Goal: Check status: Check status

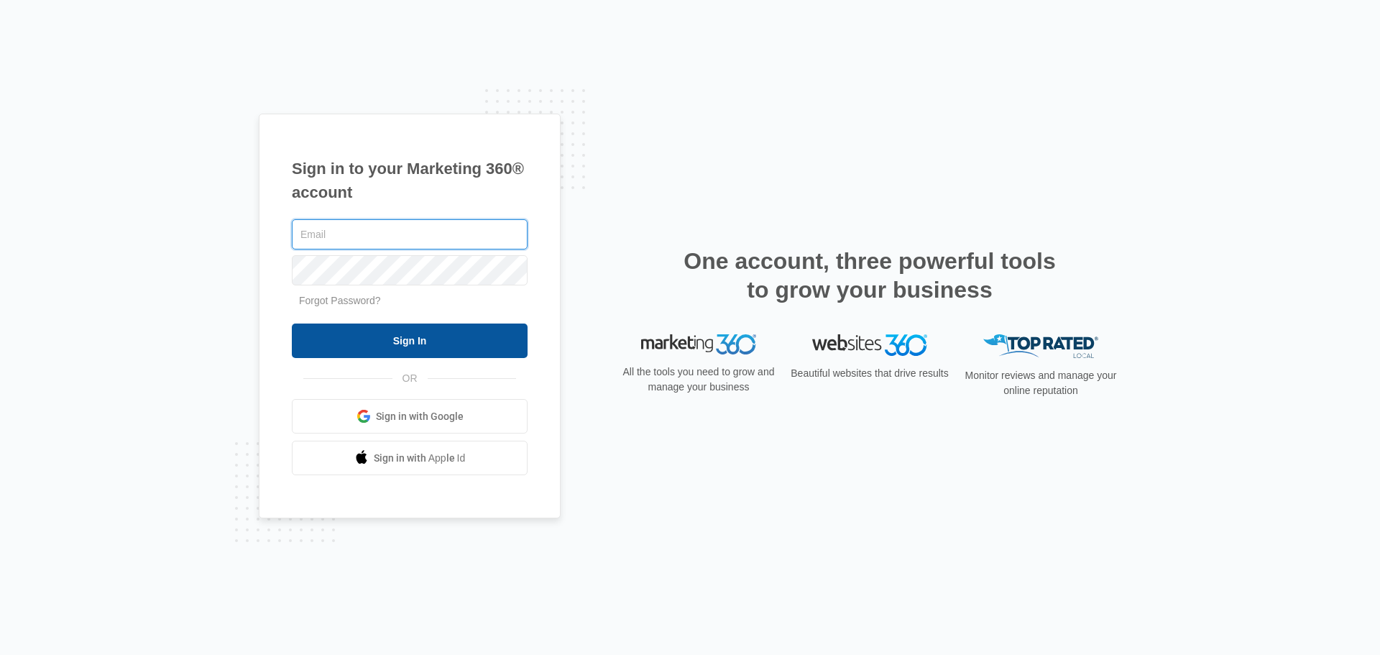
type input "[EMAIL_ADDRESS][DOMAIN_NAME]"
click at [375, 341] on input "Sign In" at bounding box center [410, 340] width 236 height 34
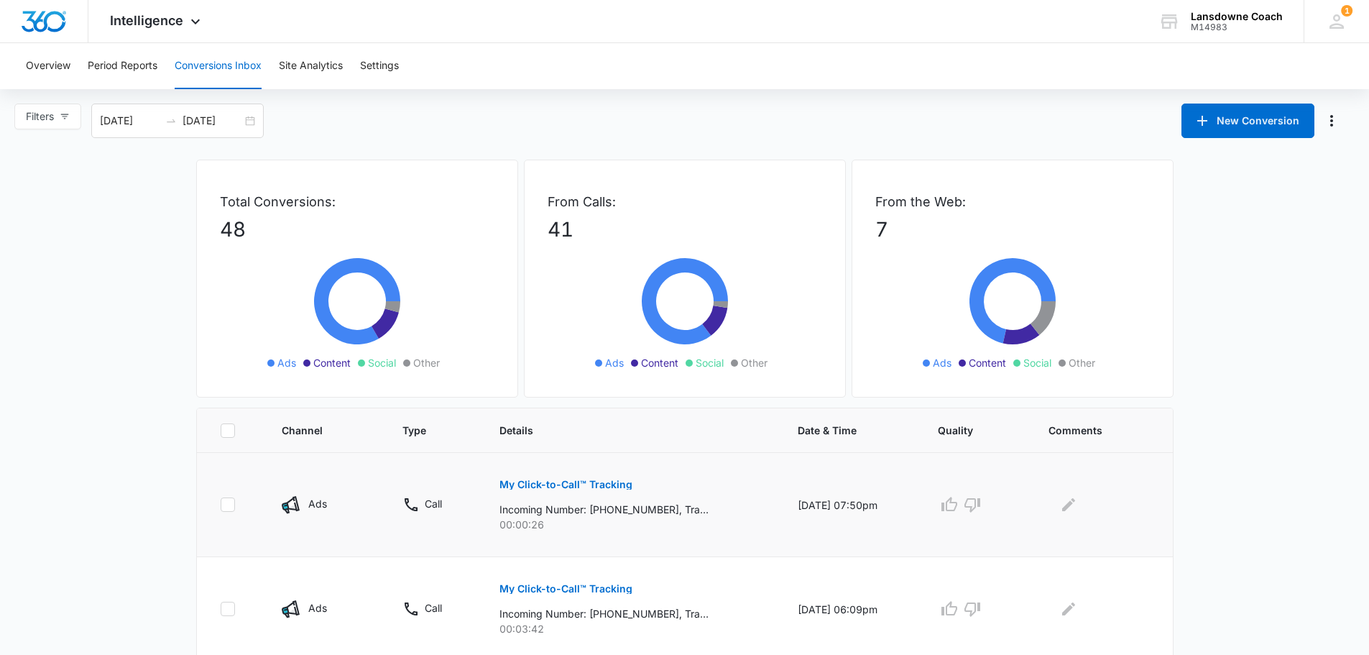
click at [561, 479] on button "My Click-to-Call™ Tracking" at bounding box center [565, 484] width 133 height 34
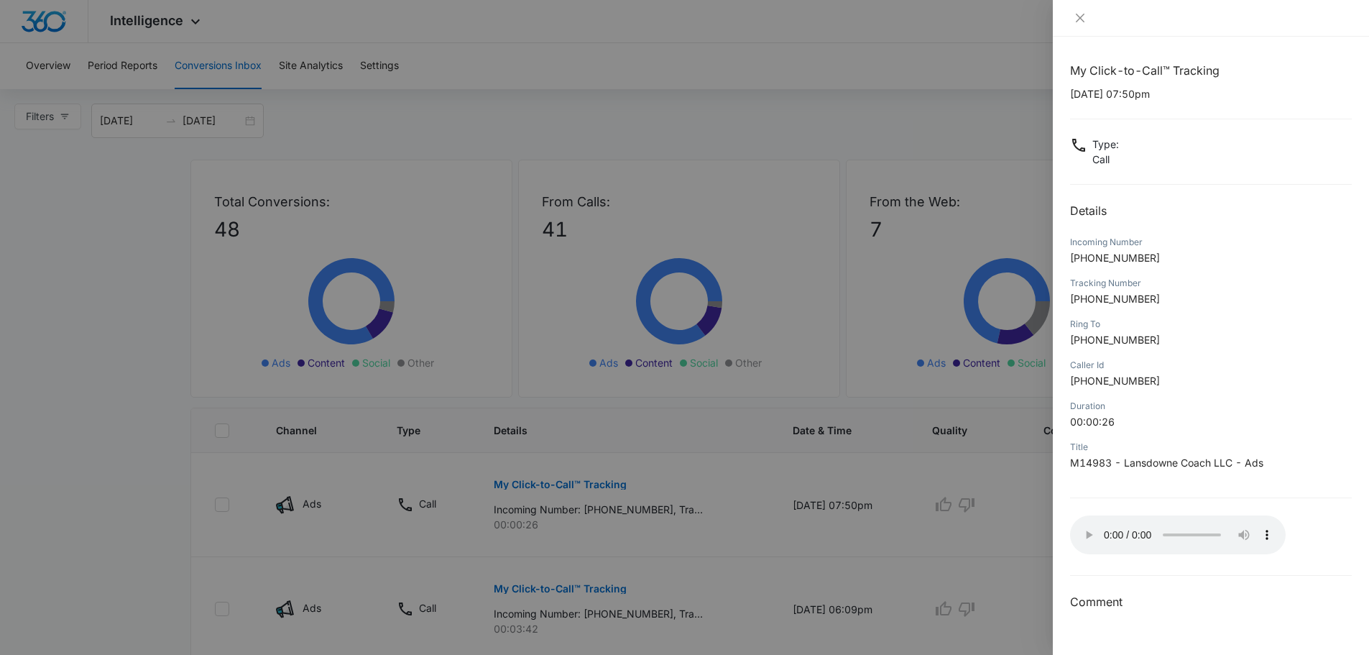
click at [809, 554] on div at bounding box center [684, 327] width 1369 height 655
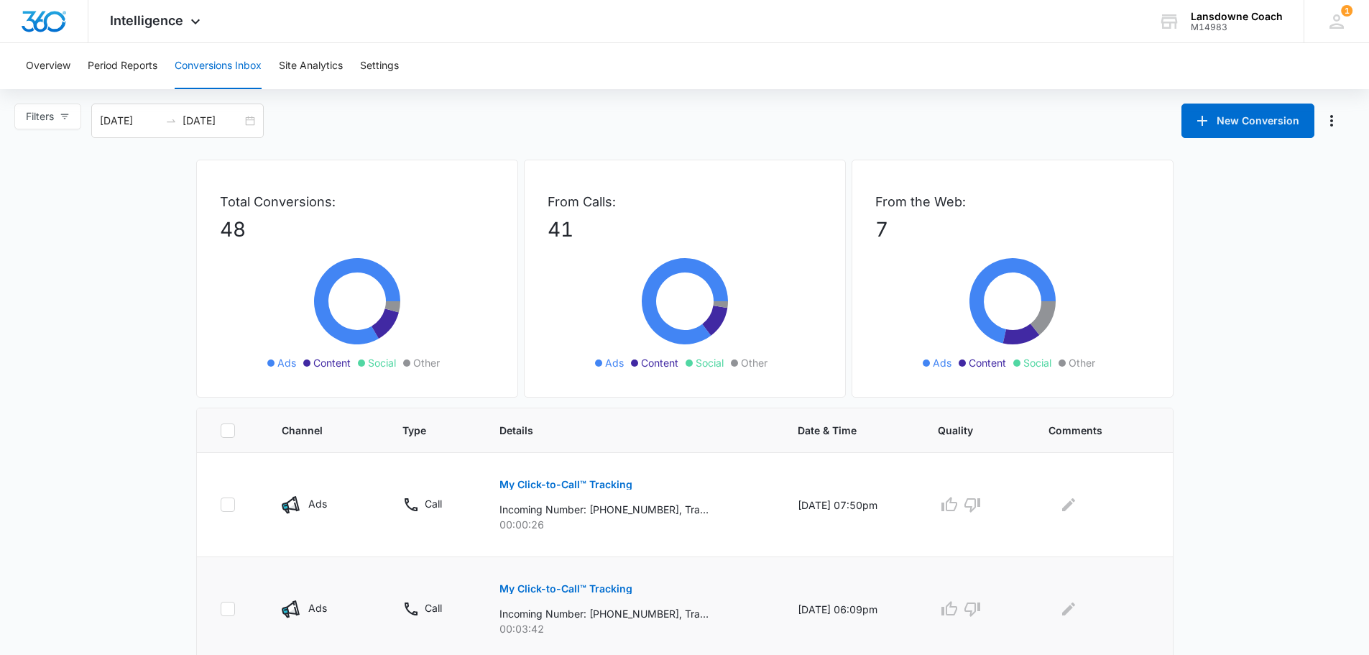
click at [519, 586] on p "My Click-to-Call™ Tracking" at bounding box center [565, 589] width 133 height 10
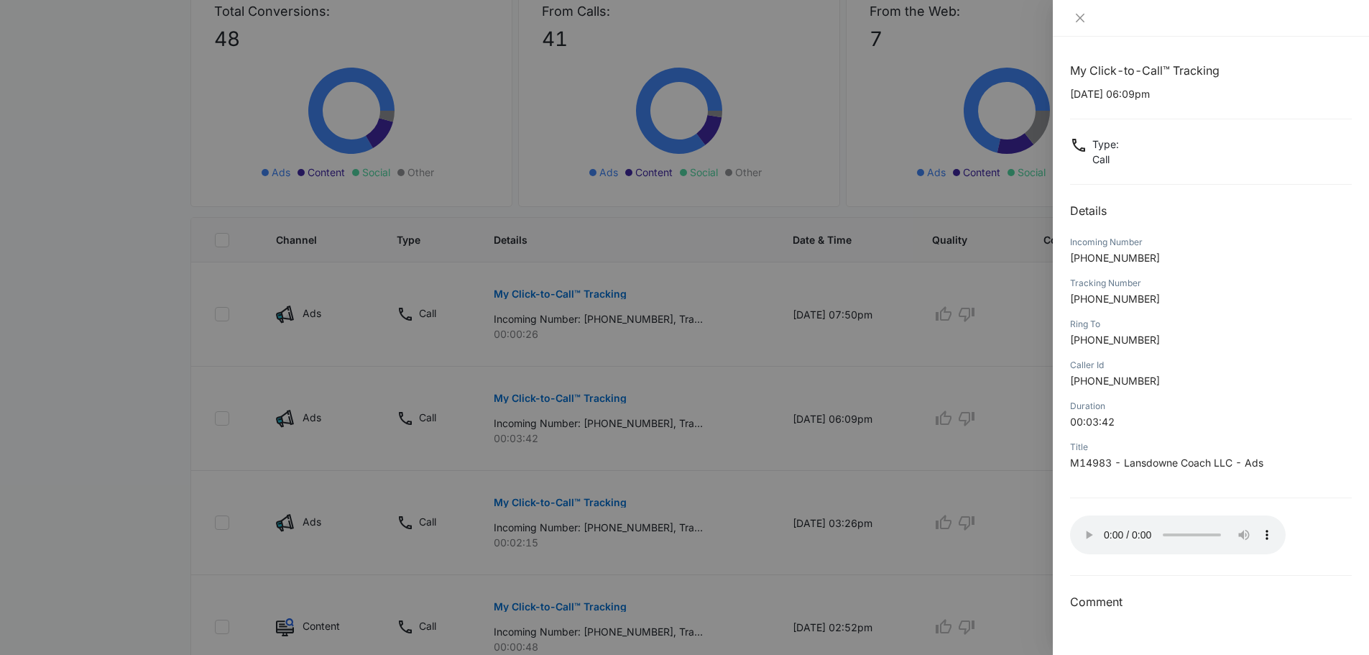
scroll to position [216, 0]
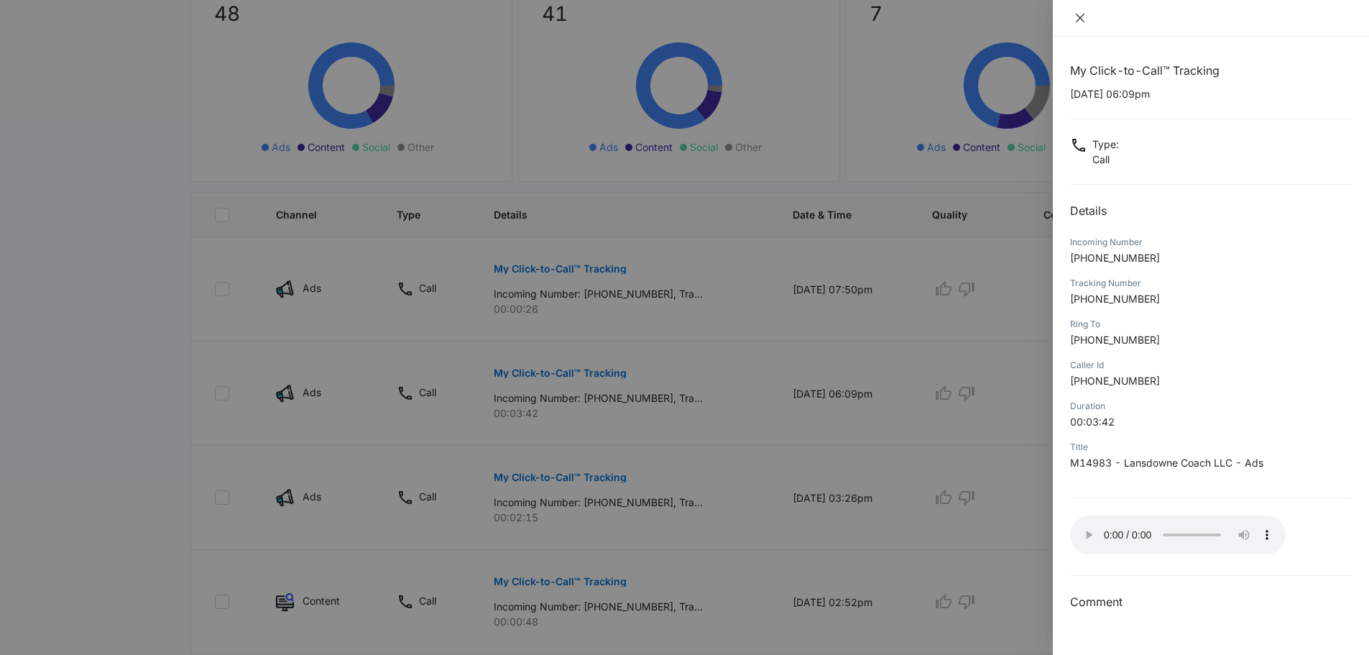
click at [1083, 19] on icon "close" at bounding box center [1079, 17] width 11 height 11
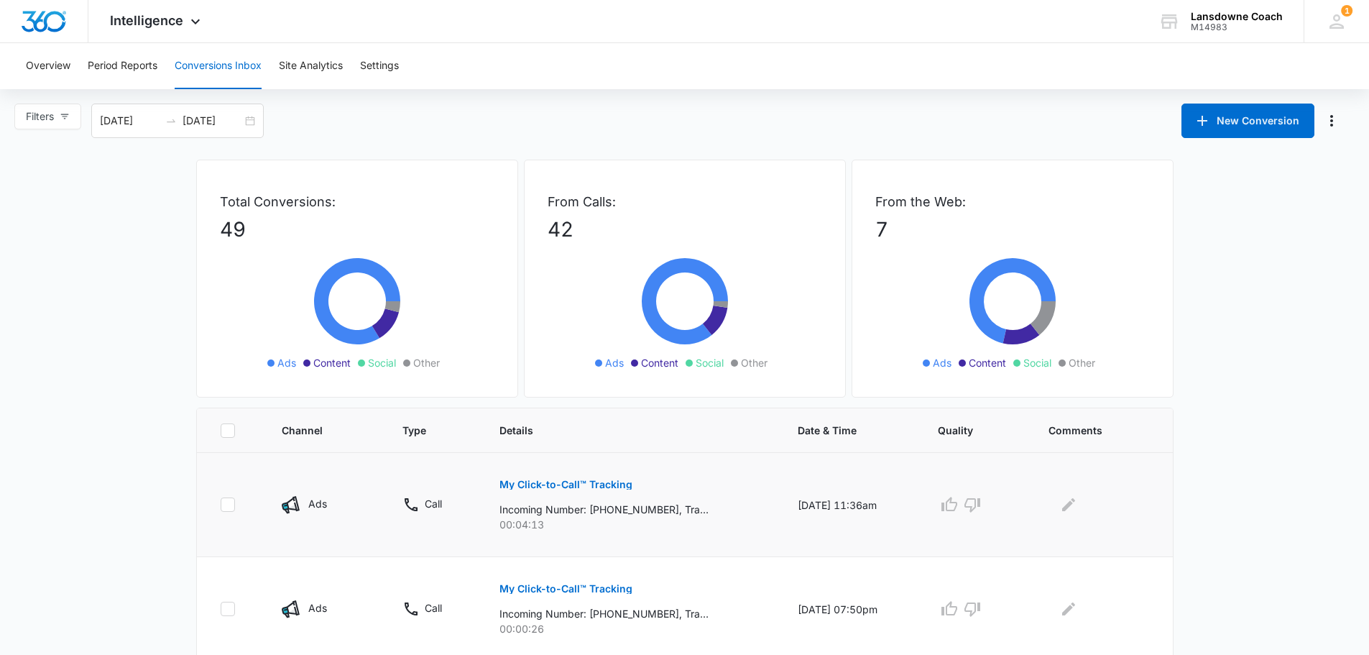
click at [586, 485] on p "My Click-to-Call™ Tracking" at bounding box center [565, 484] width 133 height 10
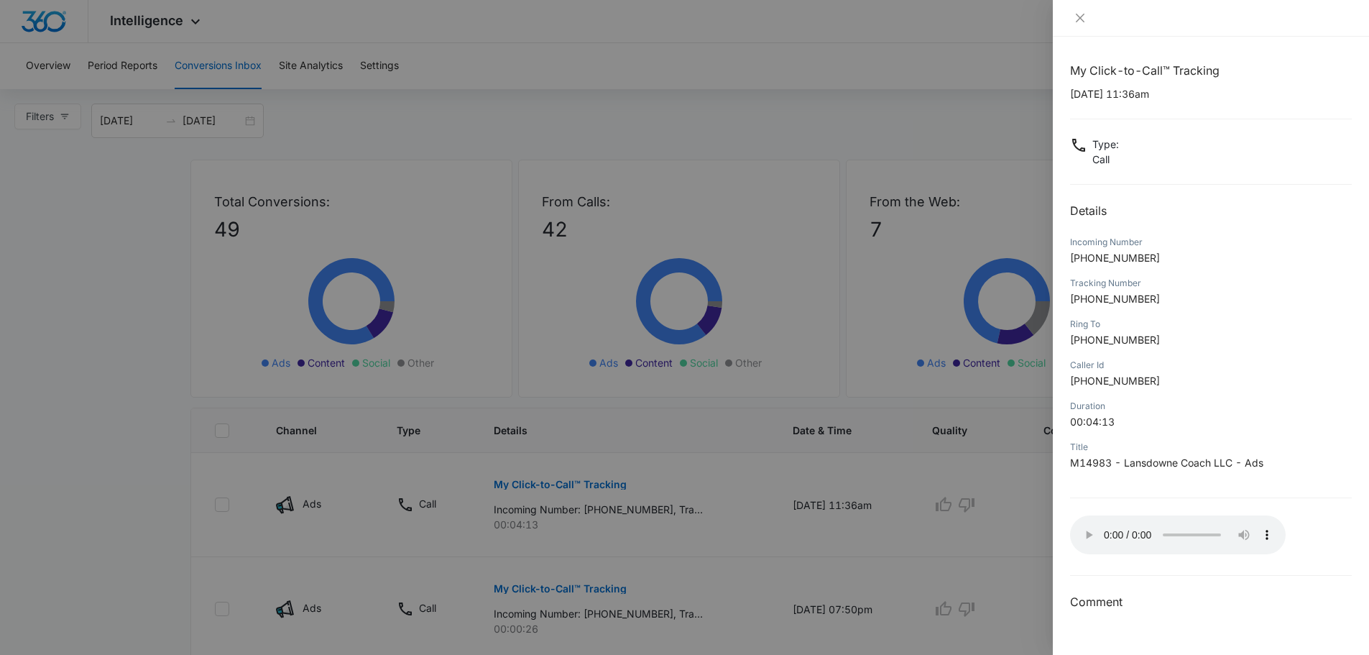
click at [1013, 83] on div at bounding box center [684, 327] width 1369 height 655
